Goal: Task Accomplishment & Management: Manage account settings

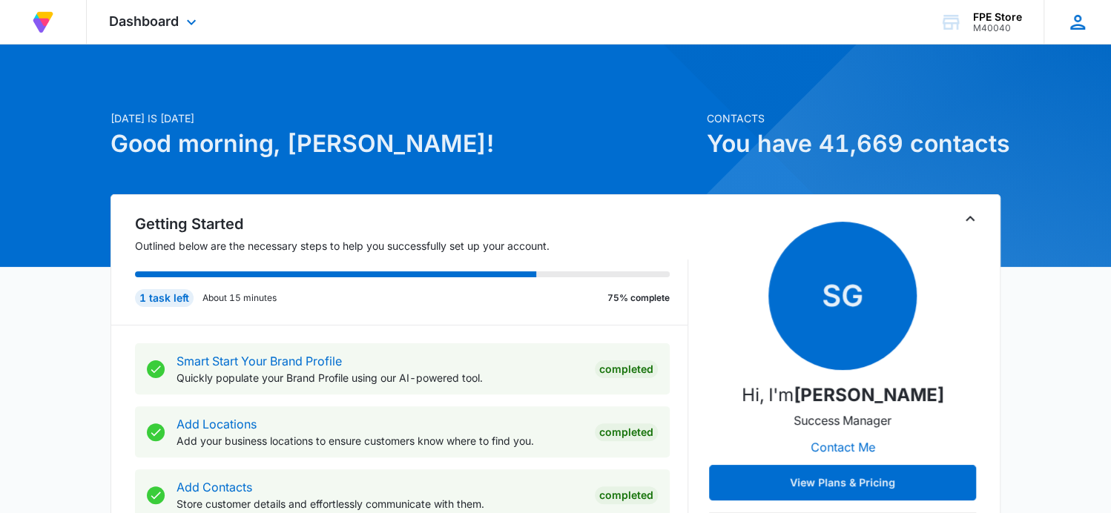
click at [1079, 25] on icon at bounding box center [1077, 22] width 22 height 22
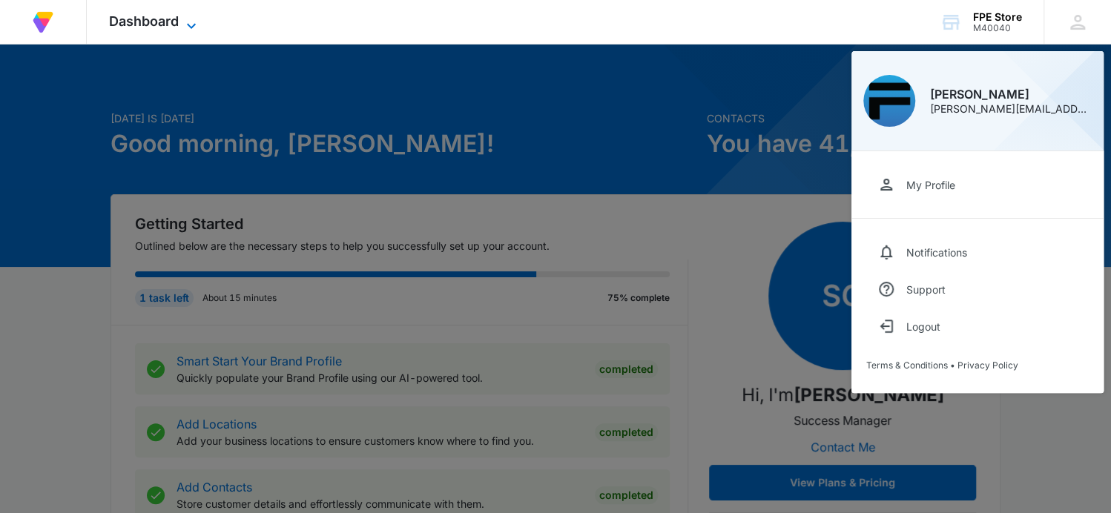
click at [194, 25] on icon at bounding box center [191, 26] width 18 height 18
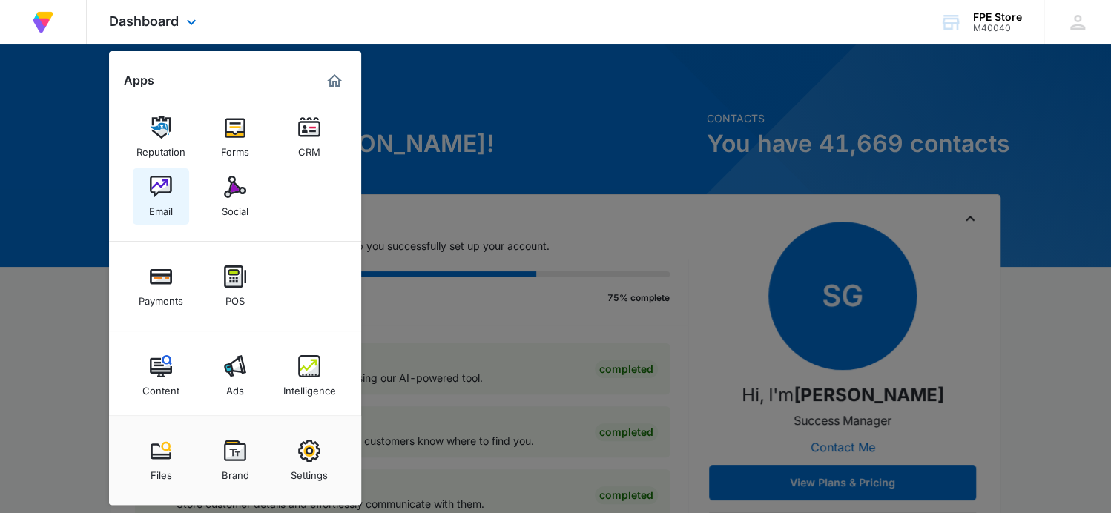
click at [170, 188] on img at bounding box center [161, 187] width 22 height 22
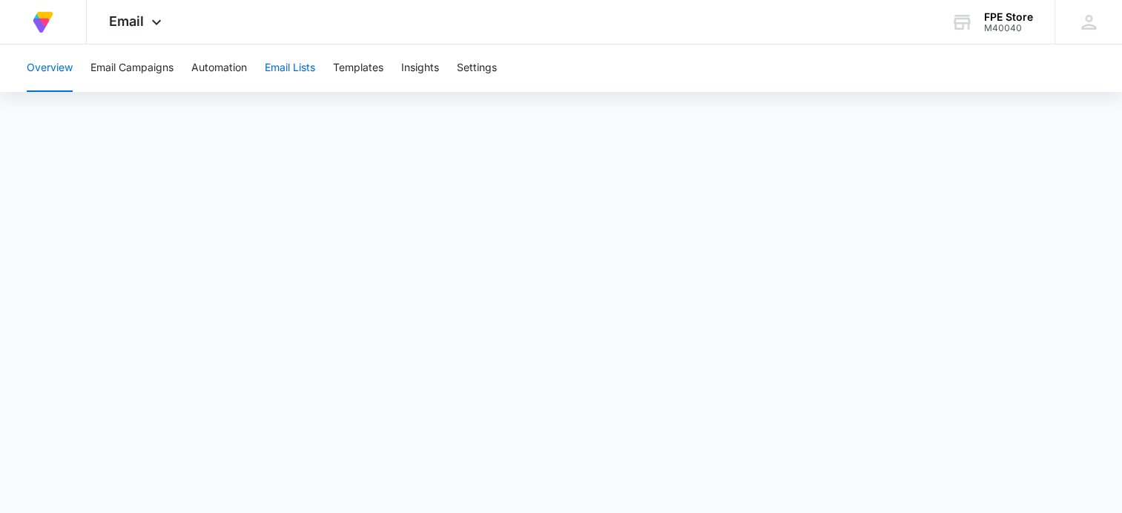
click at [314, 76] on button "Email Lists" at bounding box center [290, 67] width 50 height 47
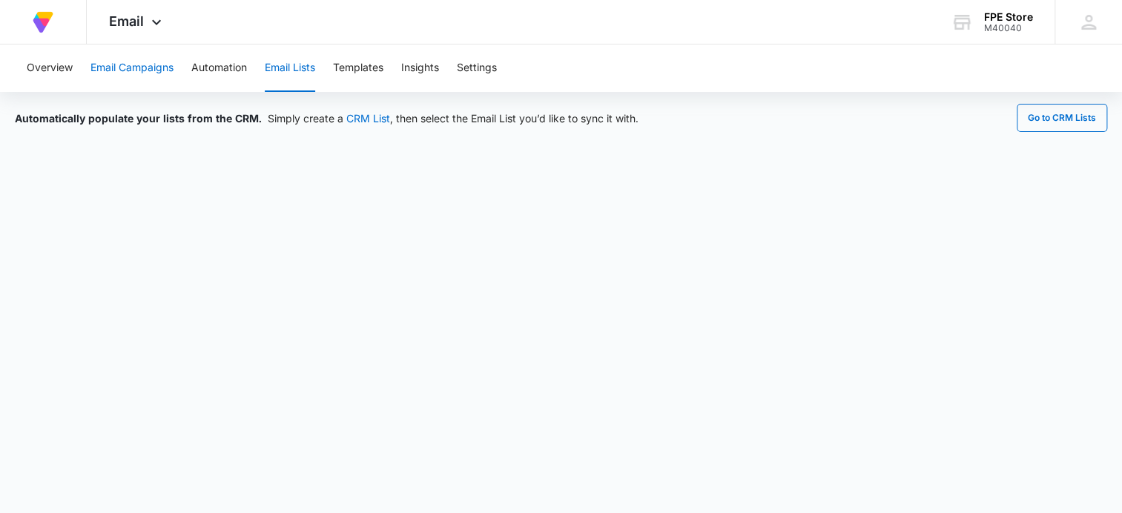
click at [152, 64] on button "Email Campaigns" at bounding box center [131, 67] width 83 height 47
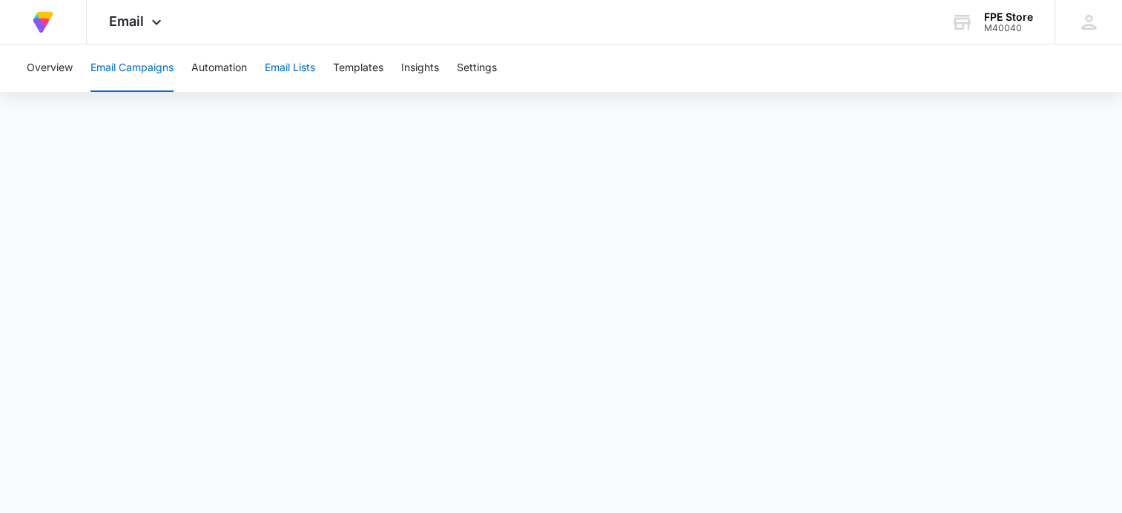
click at [286, 69] on button "Email Lists" at bounding box center [290, 67] width 50 height 47
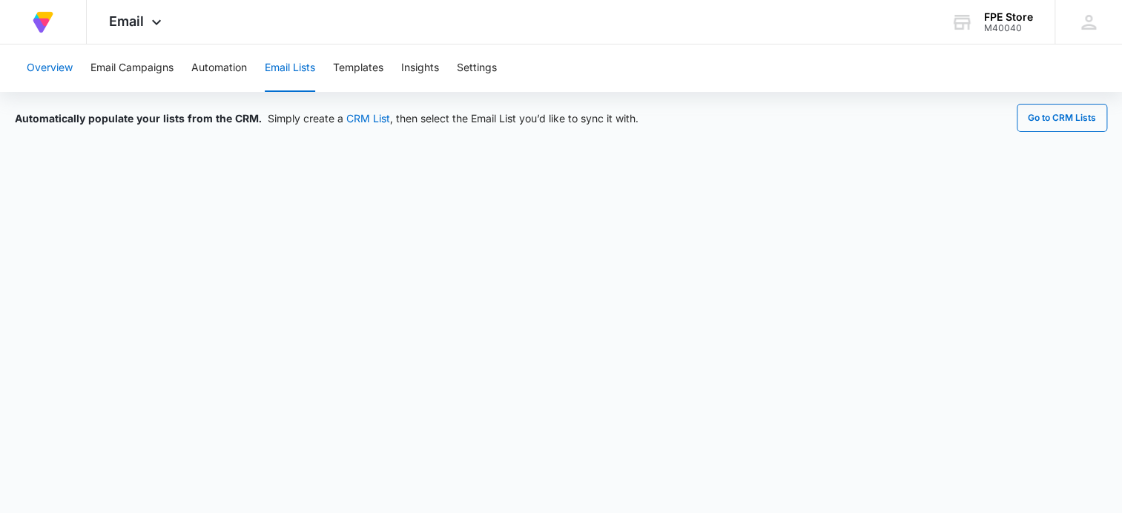
click at [45, 70] on button "Overview" at bounding box center [50, 67] width 46 height 47
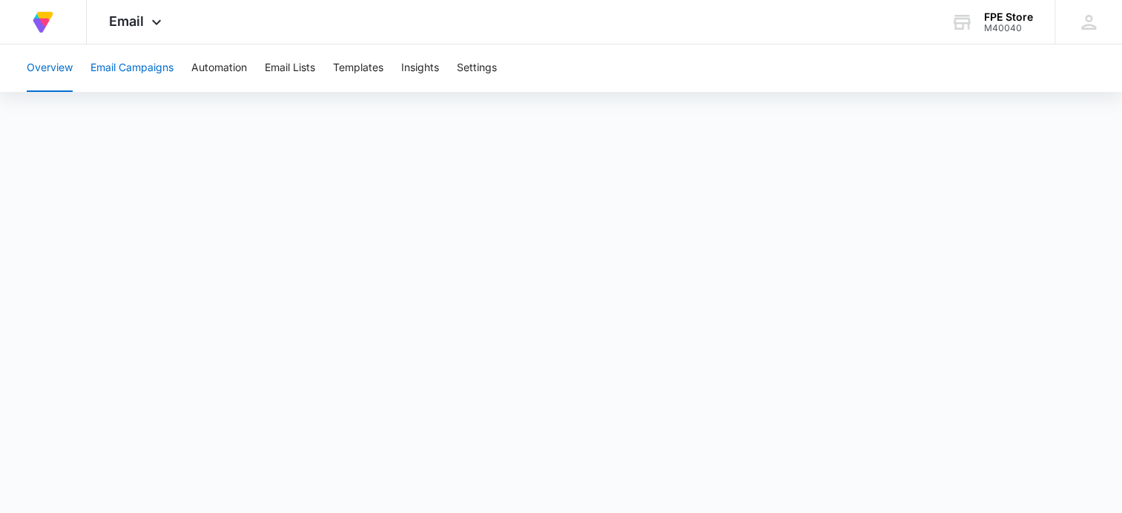
click at [160, 68] on button "Email Campaigns" at bounding box center [131, 67] width 83 height 47
click at [61, 66] on button "Overview" at bounding box center [50, 67] width 46 height 47
click at [159, 29] on icon at bounding box center [157, 26] width 18 height 18
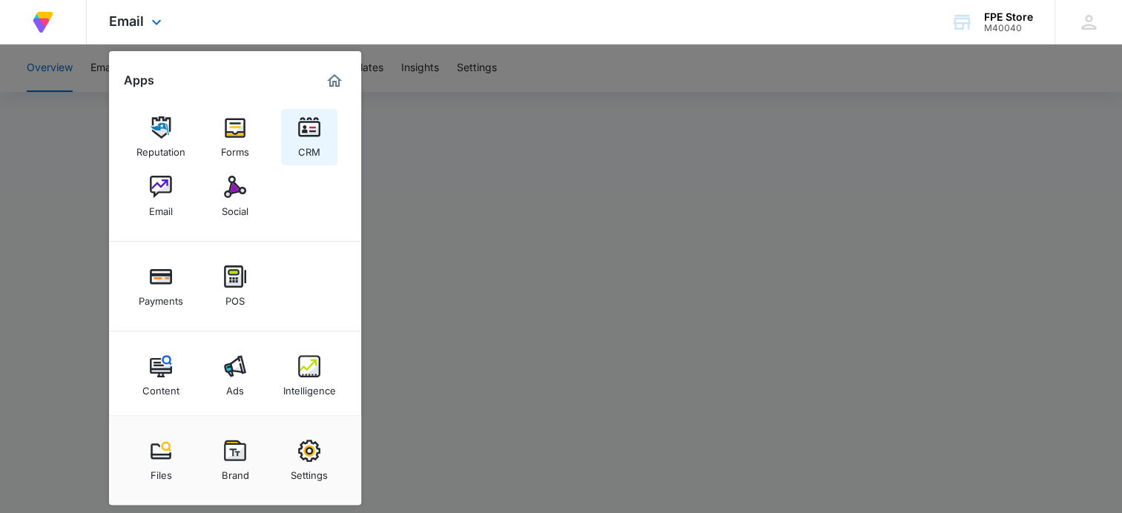
click at [307, 146] on div "CRM" at bounding box center [309, 148] width 22 height 19
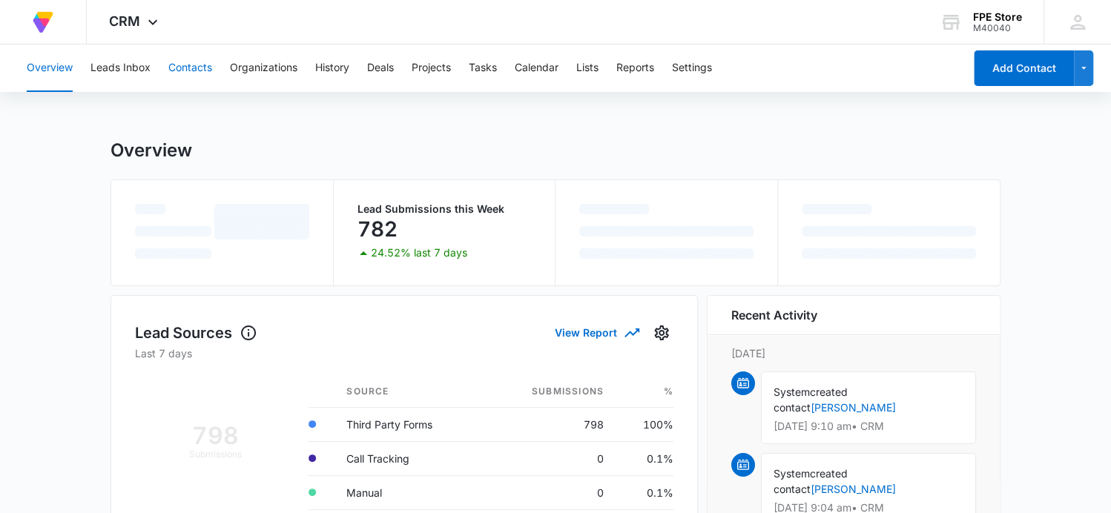
click at [196, 70] on button "Contacts" at bounding box center [190, 67] width 44 height 47
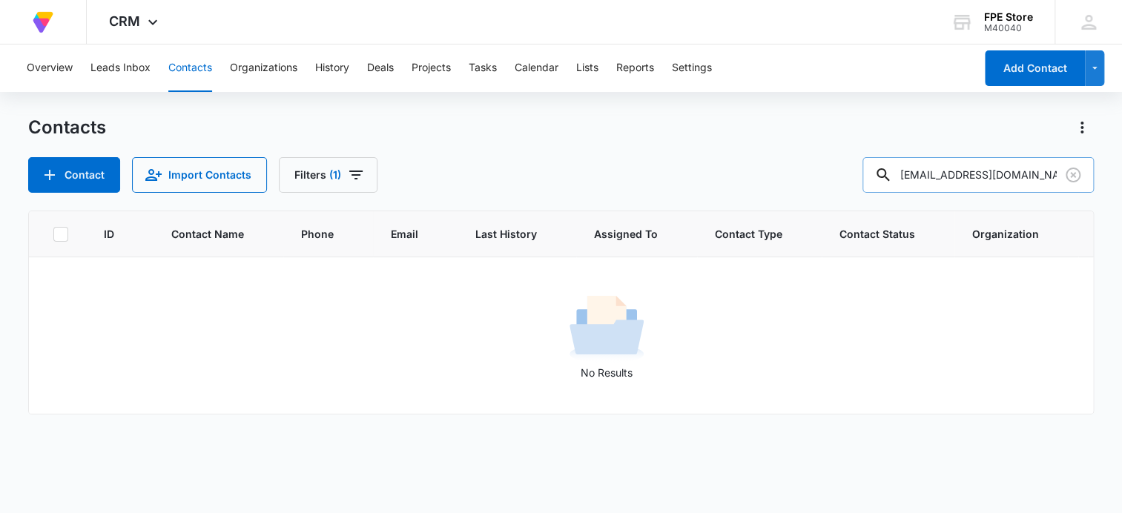
click at [991, 182] on input "[EMAIL_ADDRESS][DOMAIN_NAME]" at bounding box center [977, 175] width 231 height 36
click at [973, 180] on input "[EMAIL_ADDRESS][DOMAIN_NAME]" at bounding box center [977, 175] width 231 height 36
paste input "[DOMAIN_NAME] <[EMAIL_ADDRESS][DOMAIN_NAME]>"
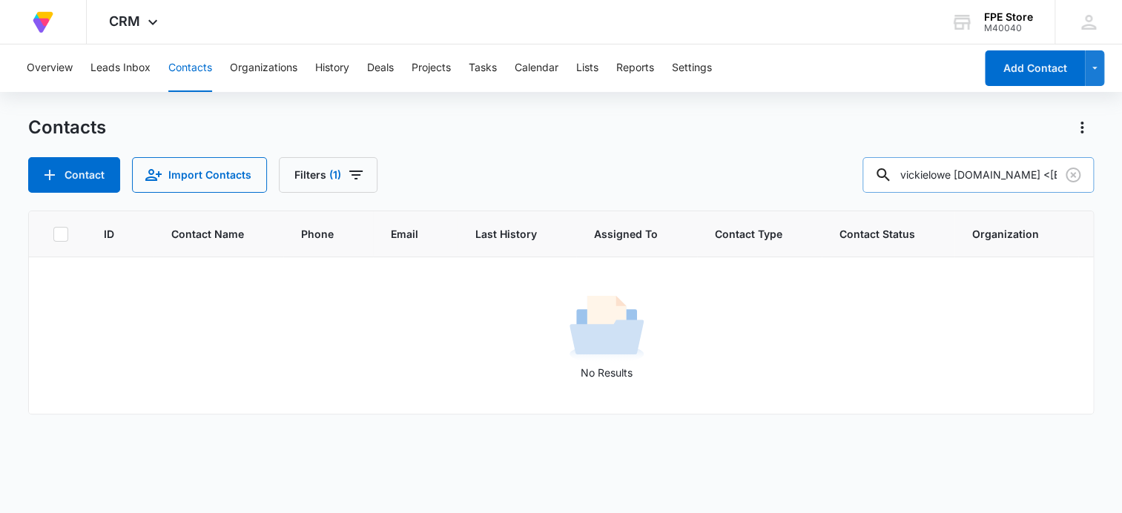
scroll to position [0, 153]
drag, startPoint x: 942, startPoint y: 173, endPoint x: 926, endPoint y: 173, distance: 15.6
click at [927, 173] on input "vickielowe [DOMAIN_NAME] <[EMAIL_ADDRESS][DOMAIN_NAME]" at bounding box center [977, 175] width 231 height 36
click at [924, 175] on input "vickielowe [DOMAIN_NAME] <[EMAIL_ADDRESS][DOMAIN_NAME]" at bounding box center [977, 175] width 231 height 36
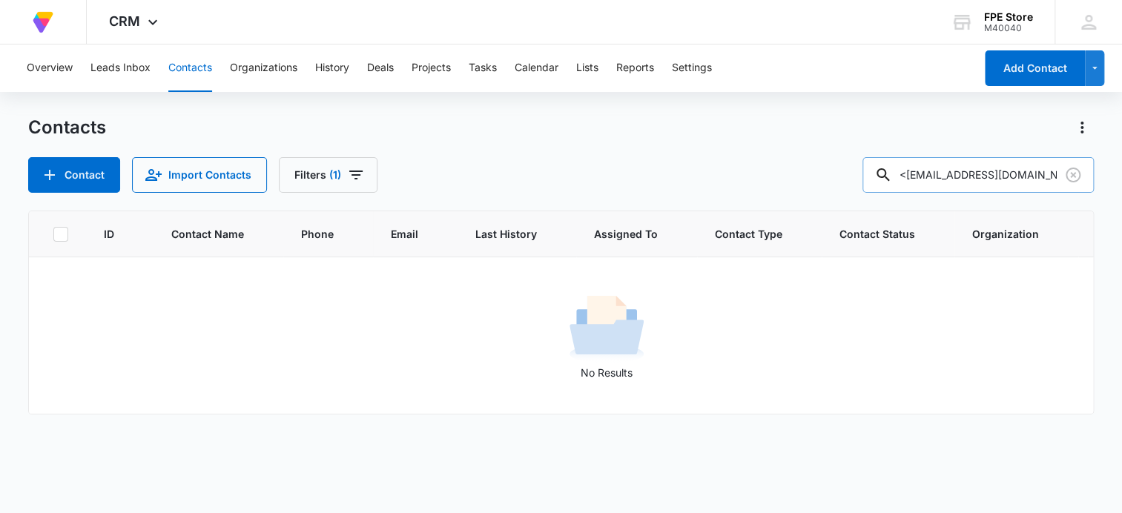
click at [919, 178] on input "vickielowe [DOMAIN_NAME] <[EMAIL_ADDRESS][DOMAIN_NAME]" at bounding box center [977, 175] width 231 height 36
click at [918, 177] on input "vickielowe [DOMAIN_NAME] <[EMAIL_ADDRESS][DOMAIN_NAME]" at bounding box center [977, 175] width 231 height 36
type input "[EMAIL_ADDRESS][DOMAIN_NAME]"
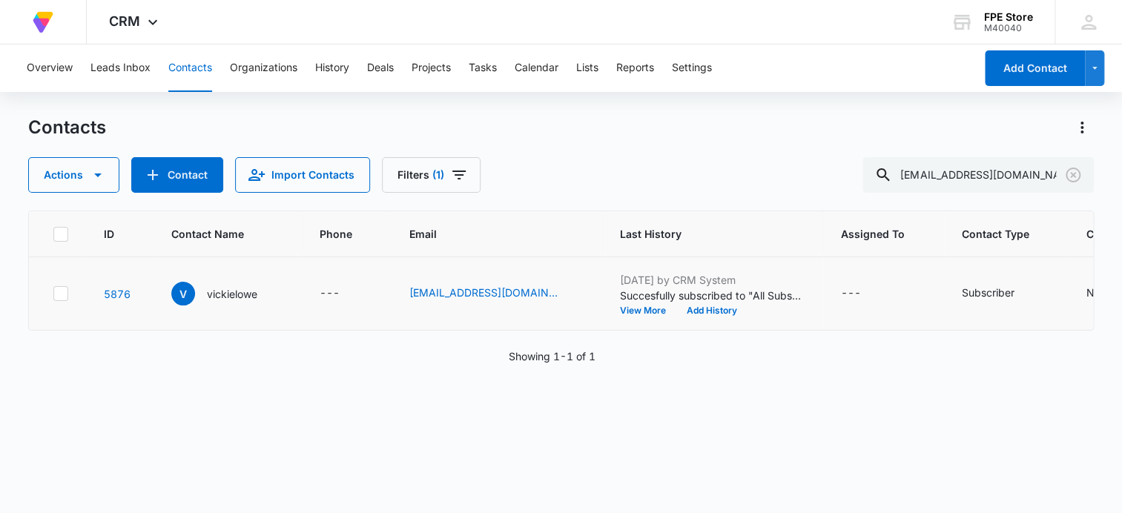
click at [68, 293] on td at bounding box center [57, 293] width 57 height 73
click at [64, 293] on icon at bounding box center [60, 293] width 13 height 13
click at [53, 294] on input "checkbox" at bounding box center [53, 294] width 1 height 1
click at [99, 168] on icon "button" at bounding box center [98, 175] width 18 height 18
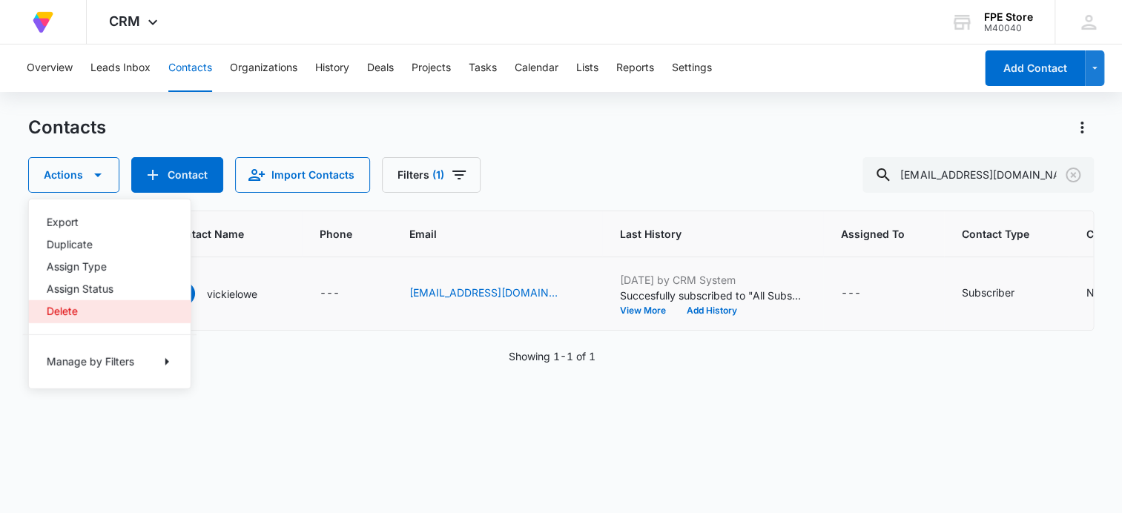
click at [98, 306] on div "Delete" at bounding box center [101, 311] width 108 height 10
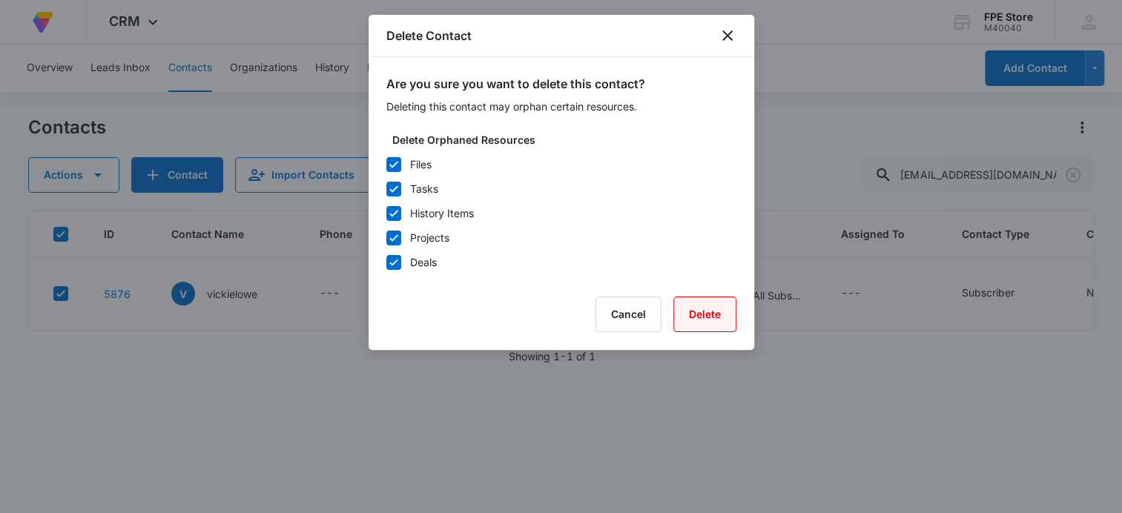
click at [698, 311] on button "Delete" at bounding box center [704, 315] width 63 height 36
